Goal: Check status: Check status

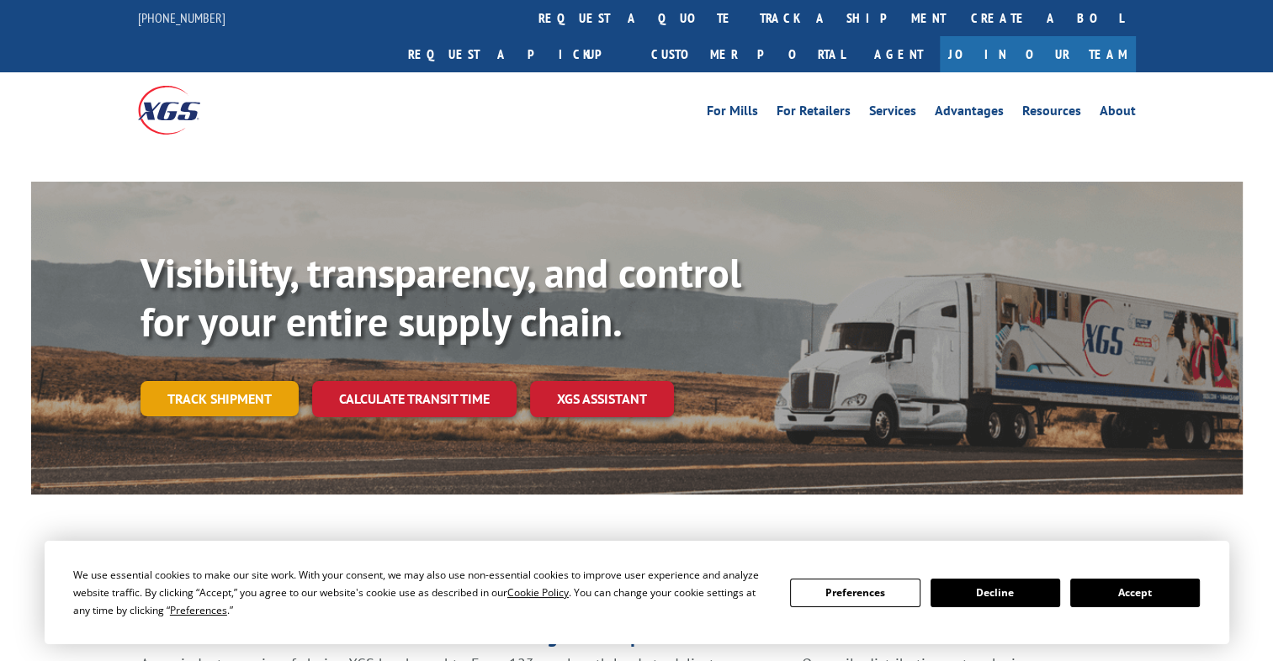
drag, startPoint x: 246, startPoint y: 363, endPoint x: 256, endPoint y: 344, distance: 21.1
click at [246, 381] on link "Track shipment" at bounding box center [220, 398] width 158 height 35
click at [276, 381] on link "Track shipment" at bounding box center [220, 398] width 158 height 35
click at [273, 381] on link "Track shipment" at bounding box center [220, 398] width 158 height 35
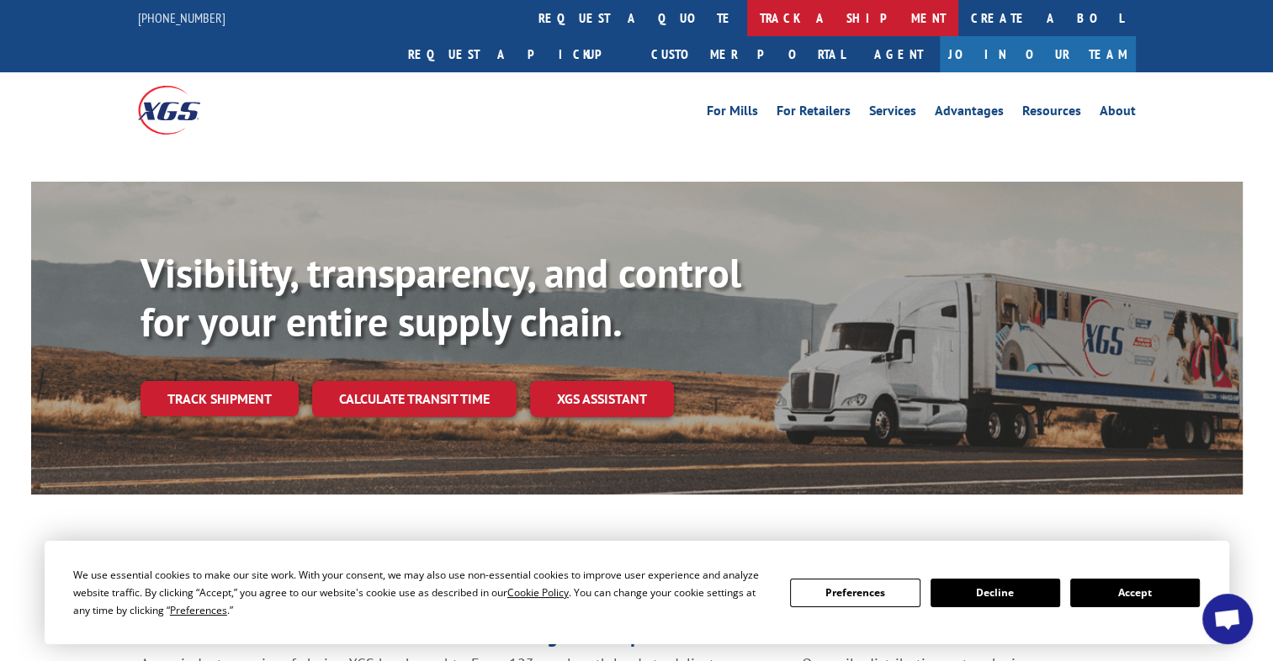
click at [747, 9] on link "track a shipment" at bounding box center [852, 18] width 211 height 36
click at [1117, 591] on button "Accept" at bounding box center [1135, 593] width 130 height 29
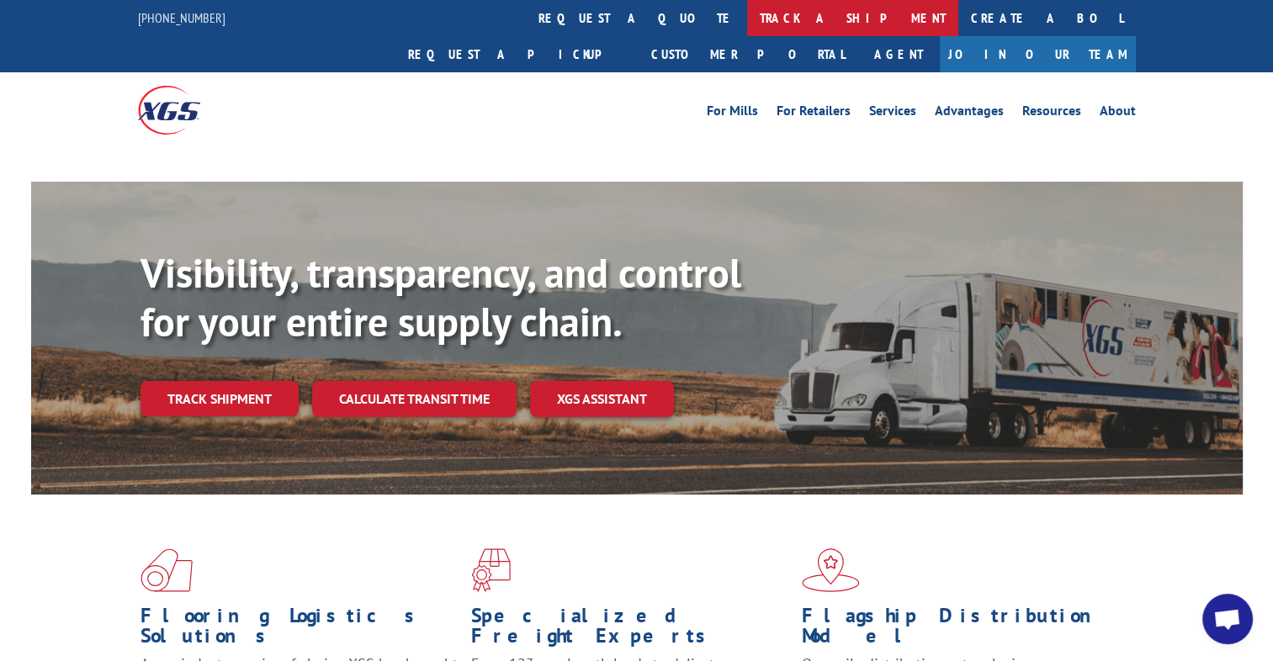
click at [747, 8] on link "track a shipment" at bounding box center [852, 18] width 211 height 36
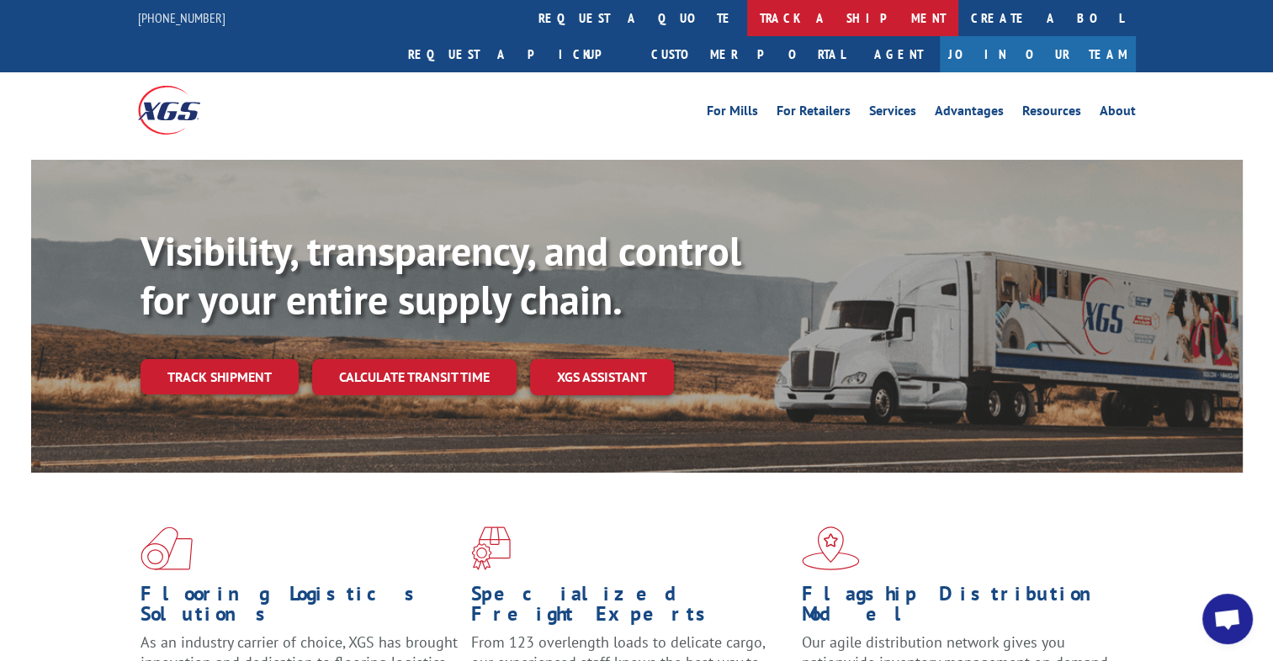
click at [747, 20] on link "track a shipment" at bounding box center [852, 18] width 211 height 36
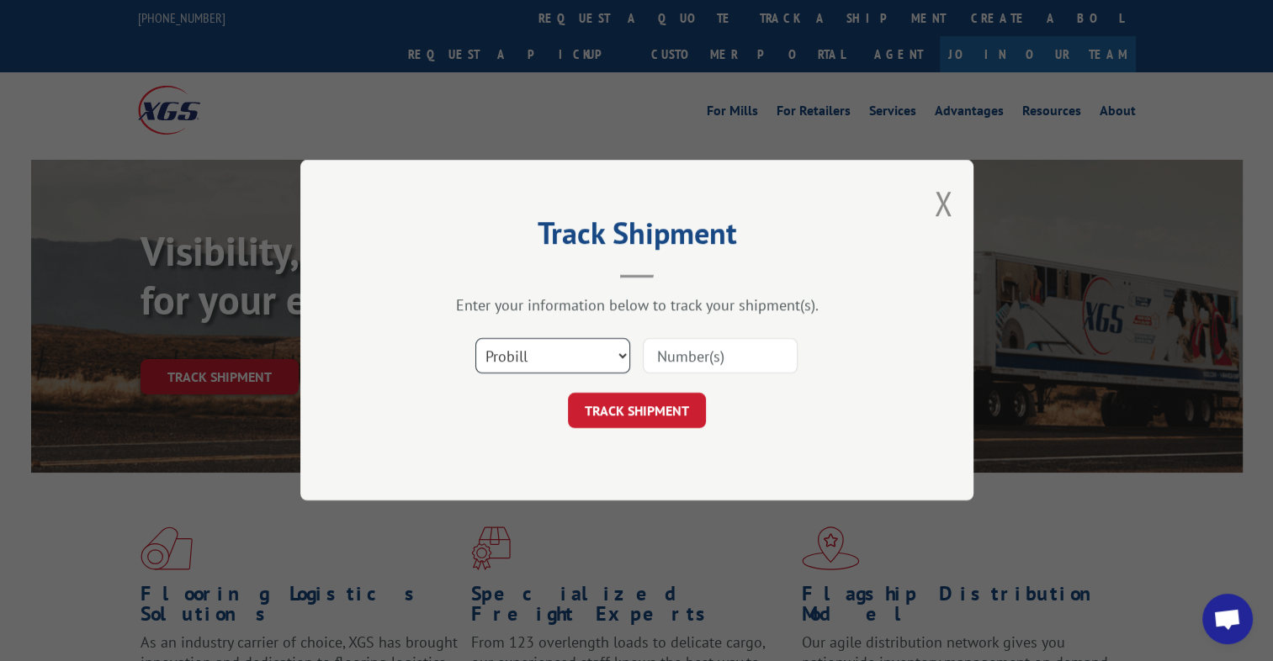
click at [501, 355] on select "Select category... Probill BOL PO" at bounding box center [552, 356] width 155 height 35
select select "bol"
click at [475, 339] on select "Select category... Probill BOL PO" at bounding box center [552, 356] width 155 height 35
paste input "3372668"
type input "3372668"
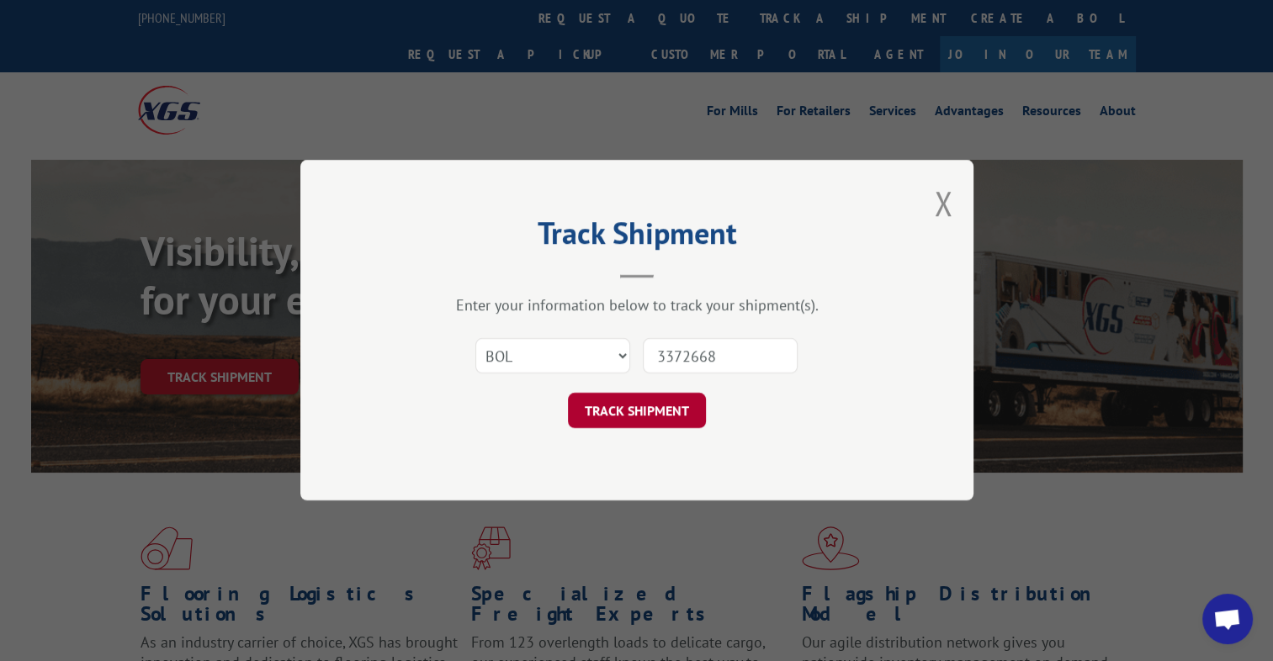
click at [631, 419] on button "TRACK SHIPMENT" at bounding box center [637, 411] width 138 height 35
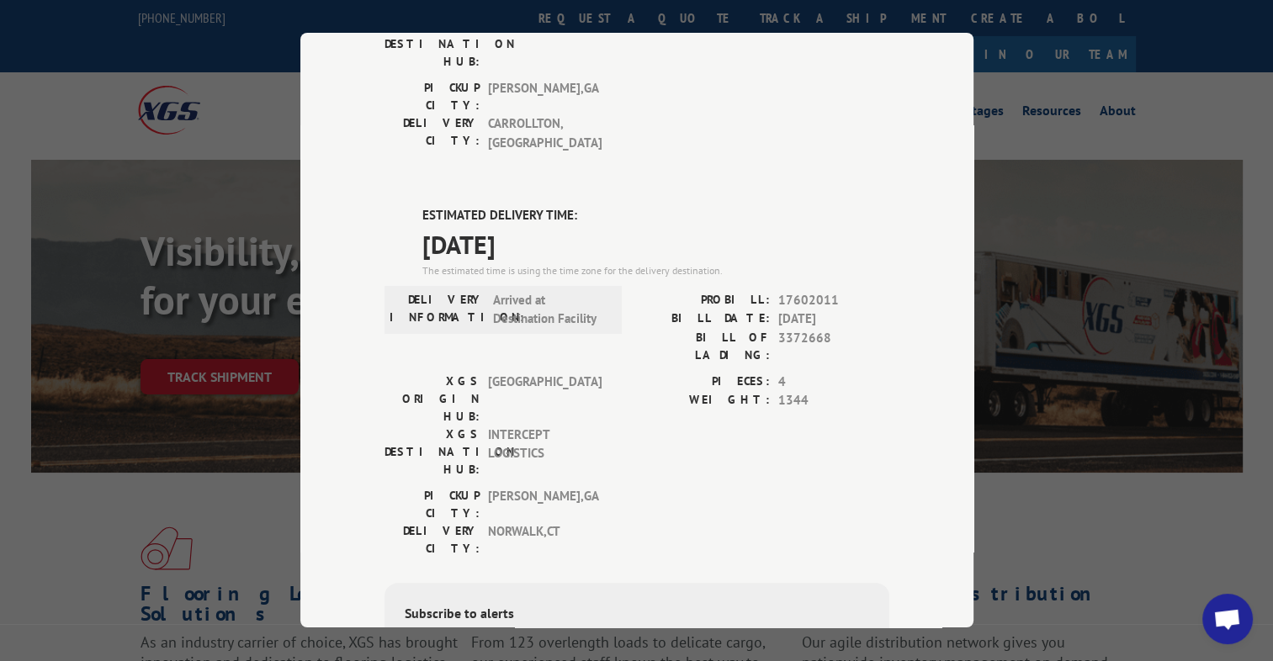
scroll to position [337, 0]
